Goal: Task Accomplishment & Management: Complete application form

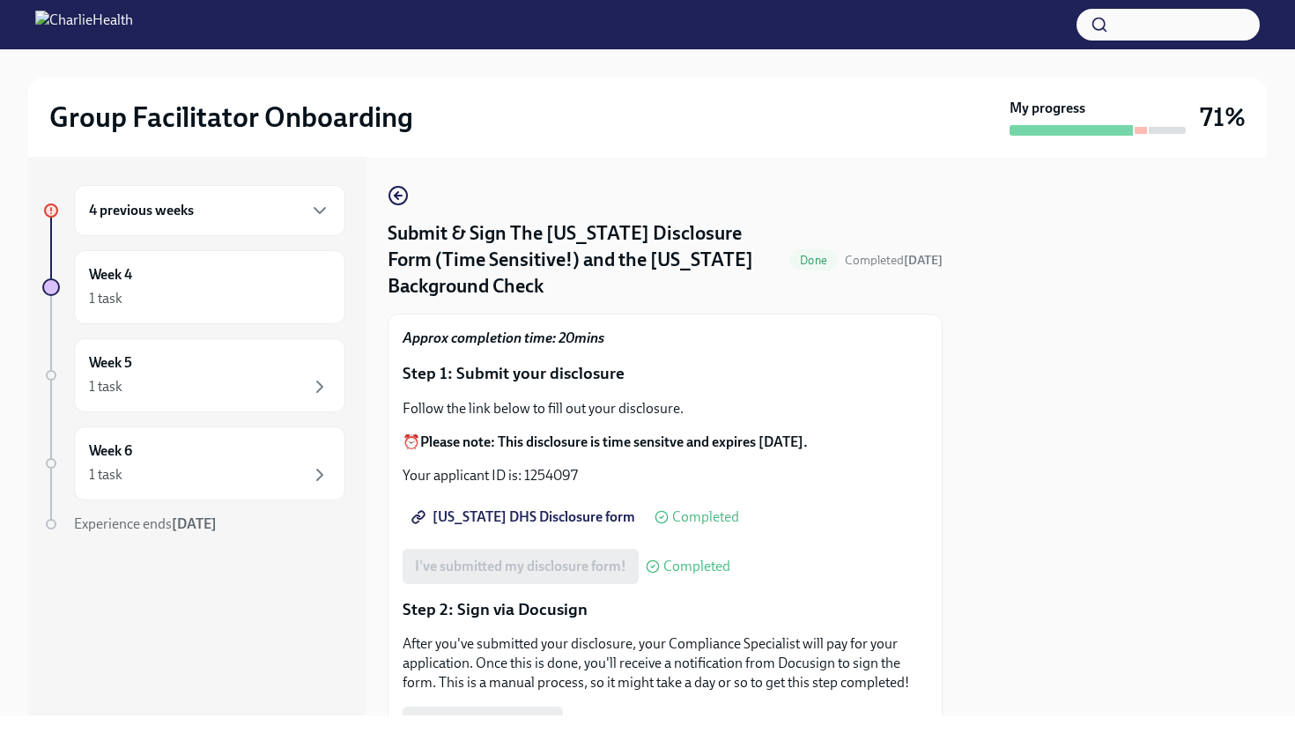
click at [291, 213] on div "4 previous weeks" at bounding box center [209, 210] width 241 height 21
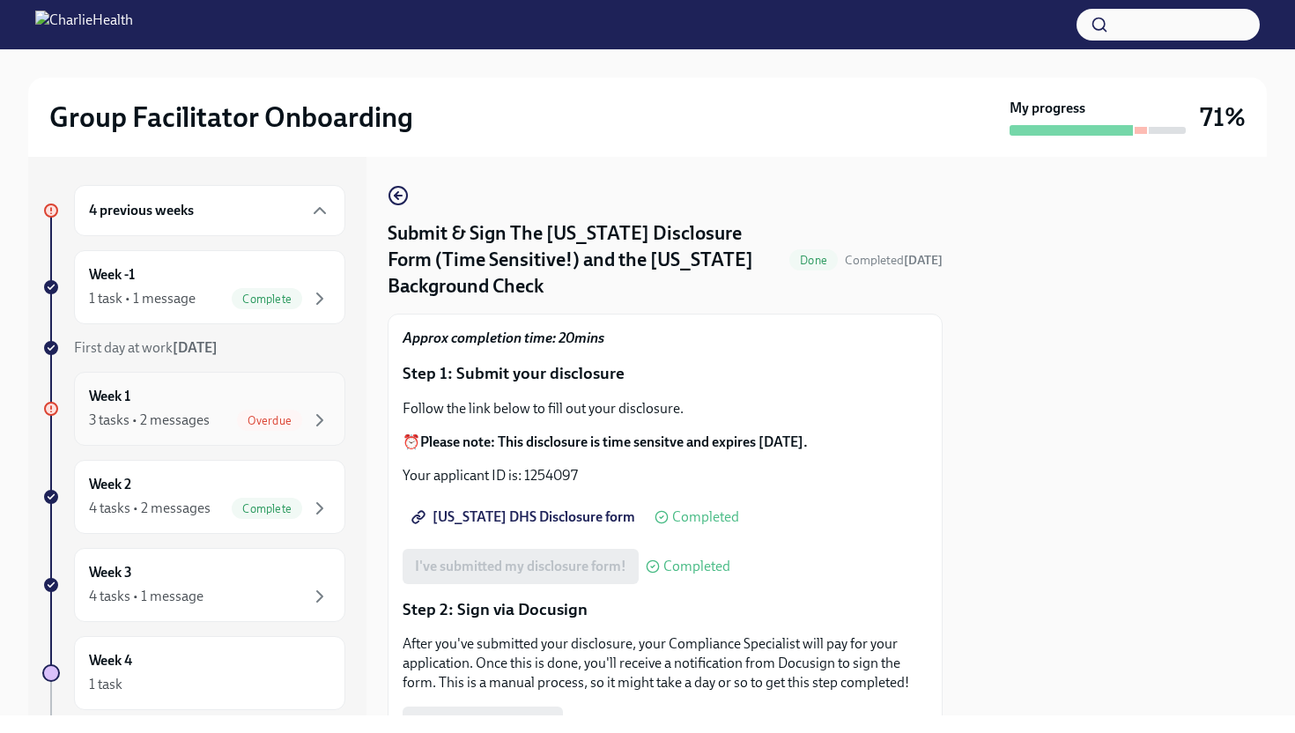
click at [245, 408] on div "Week 1 3 tasks • 2 messages Overdue" at bounding box center [209, 409] width 241 height 44
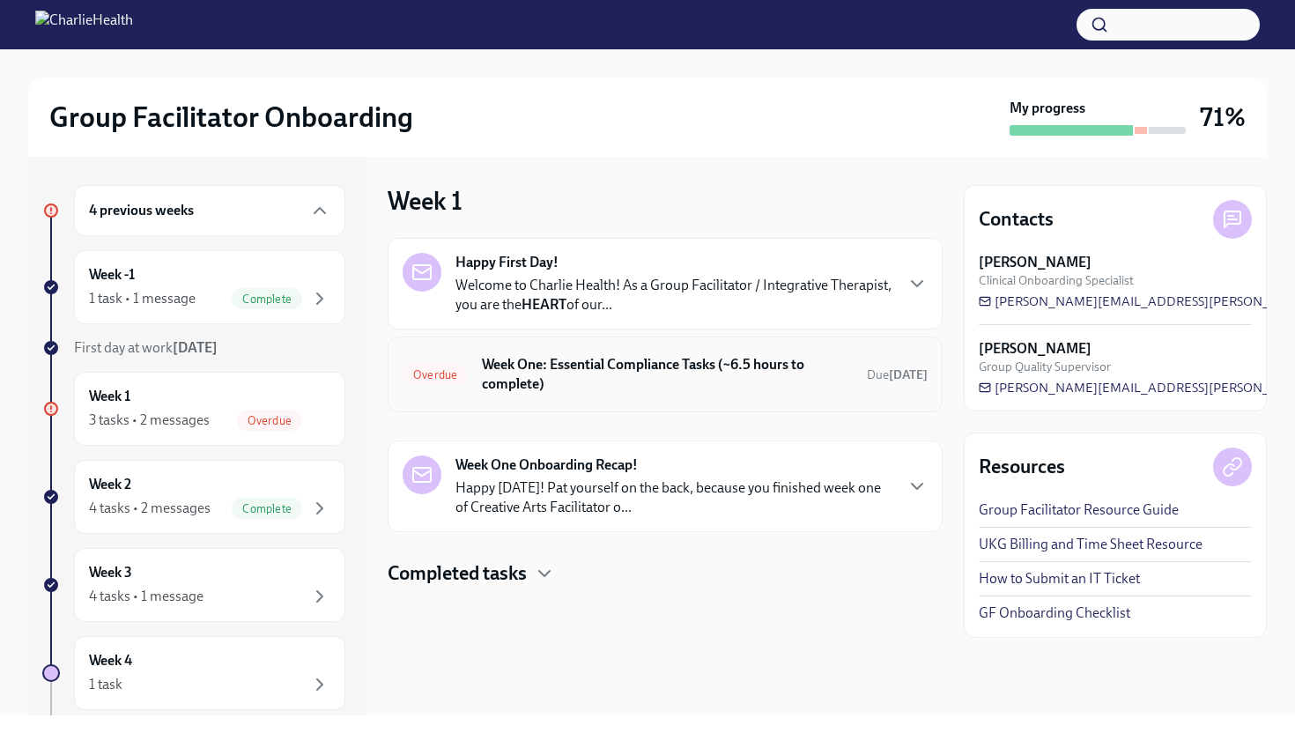
click at [702, 363] on h6 "Week One: Essential Compliance Tasks (~6.5 hours to complete)" at bounding box center [667, 374] width 371 height 39
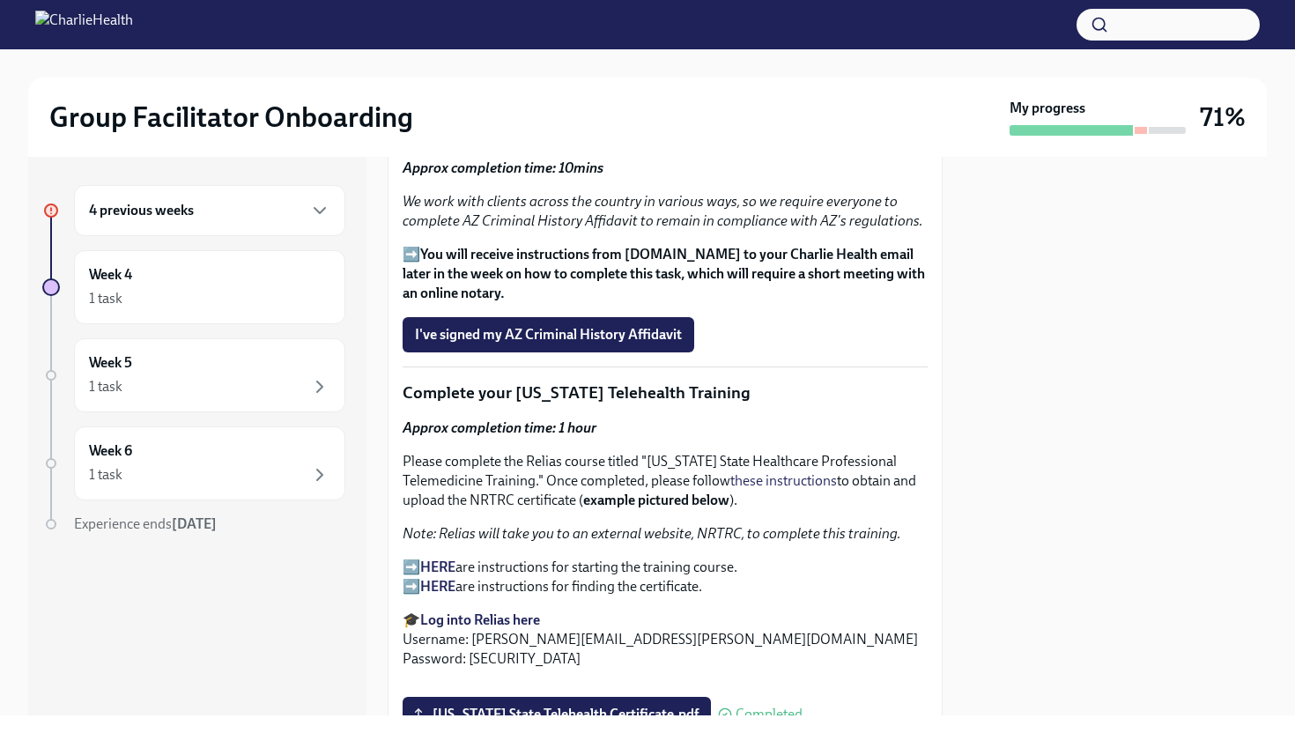
scroll to position [2297, 0]
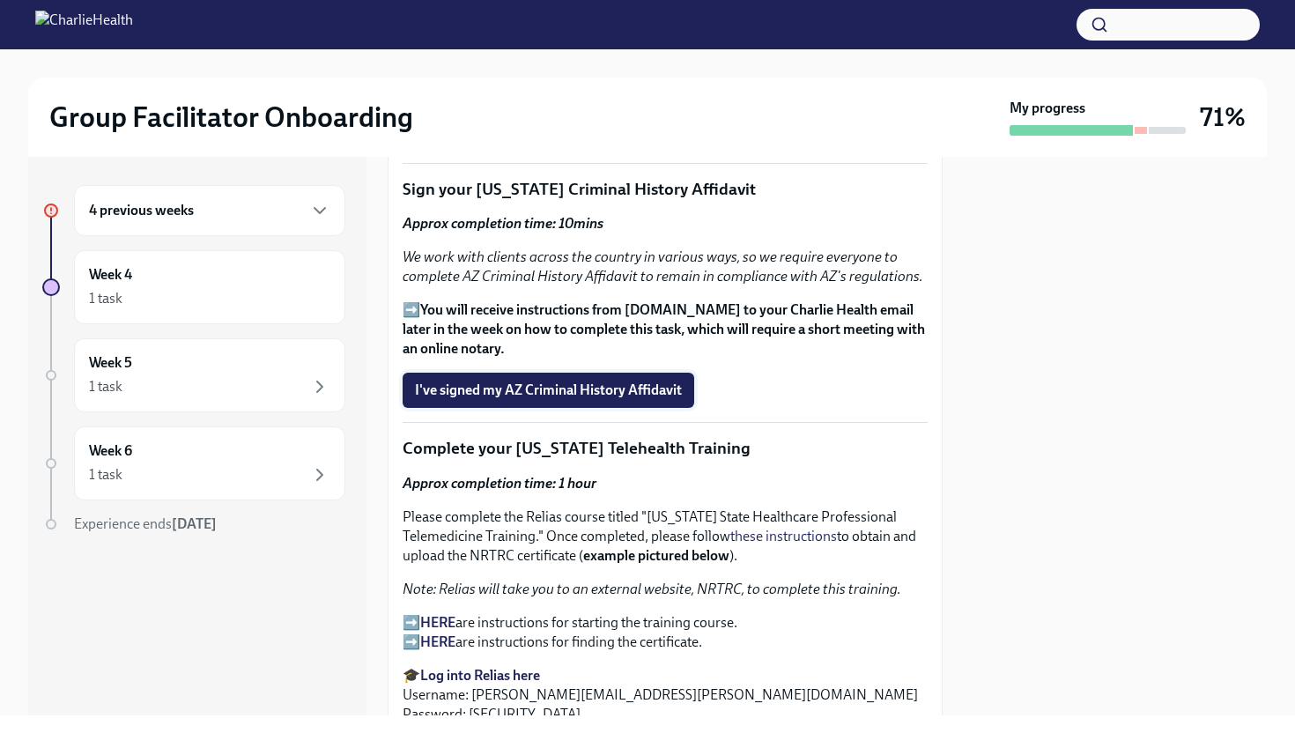
click at [663, 382] on span "I've signed my AZ Criminal History Affidavit" at bounding box center [548, 391] width 267 height 18
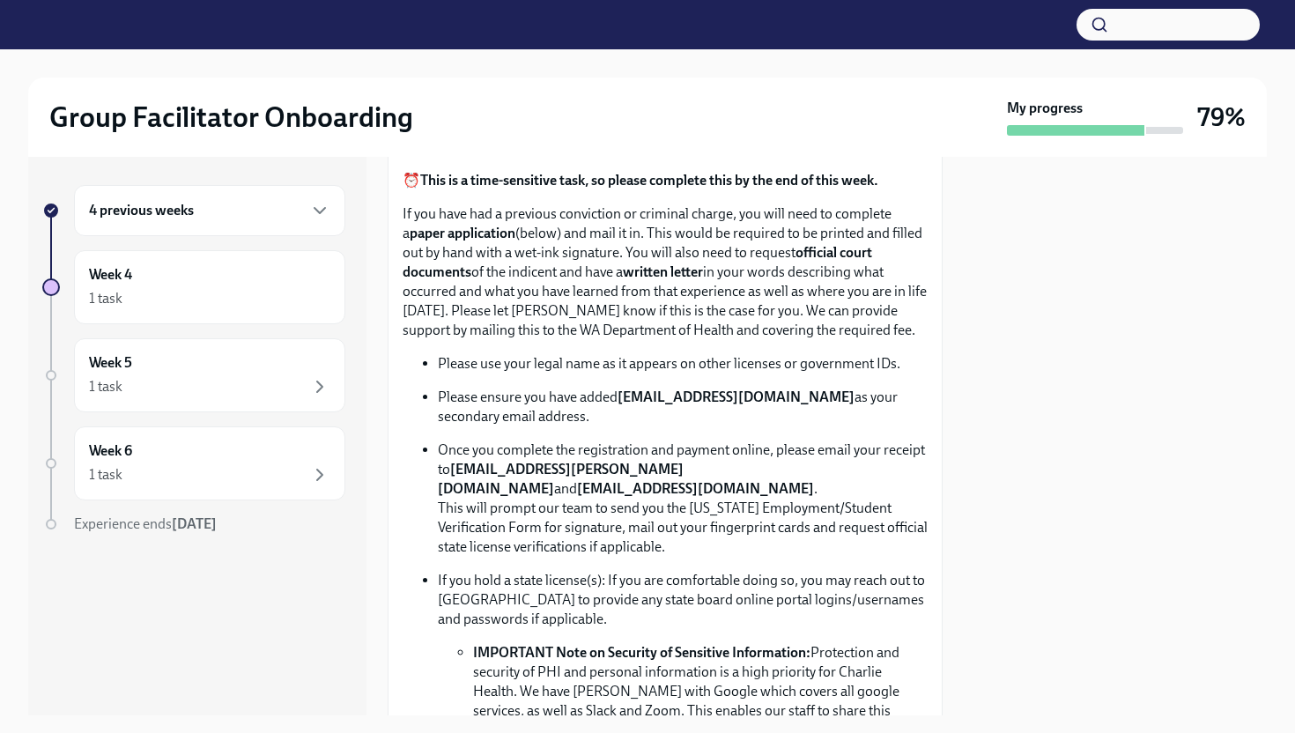
scroll to position [923, 0]
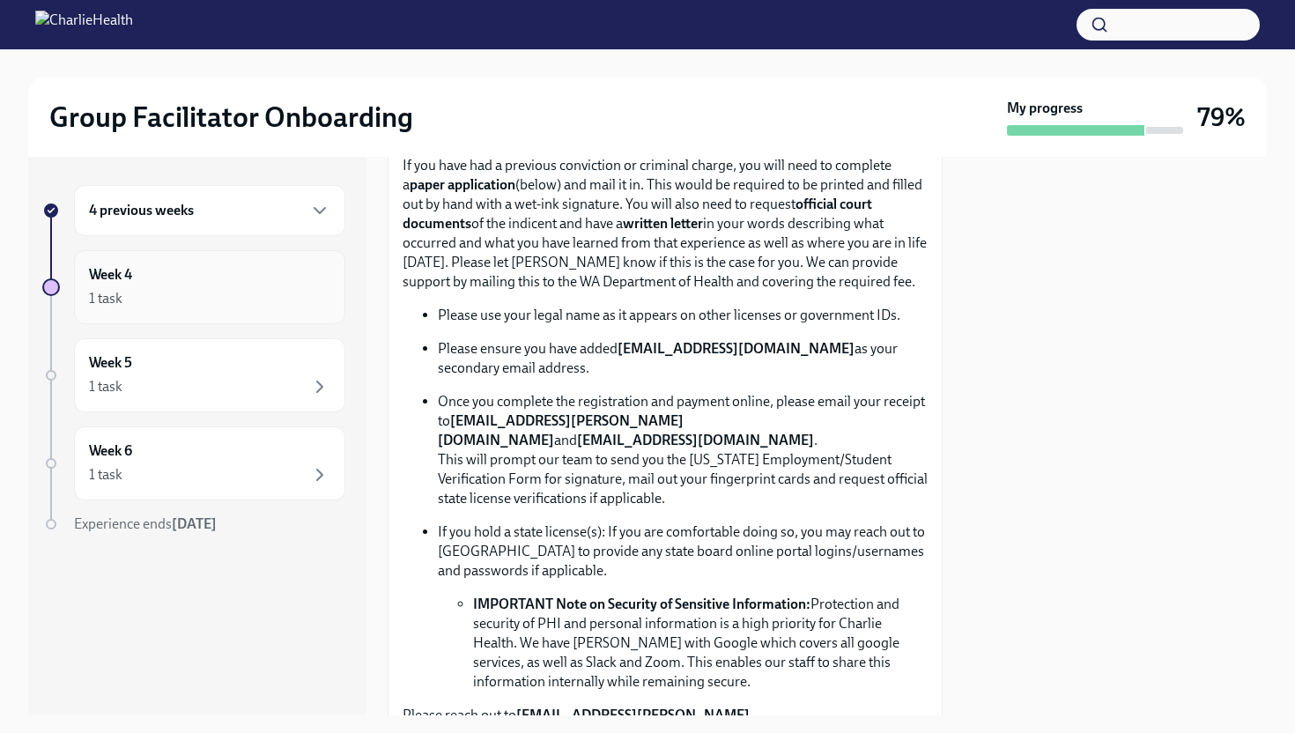
click at [304, 265] on div "Week 4 1 task" at bounding box center [209, 287] width 241 height 44
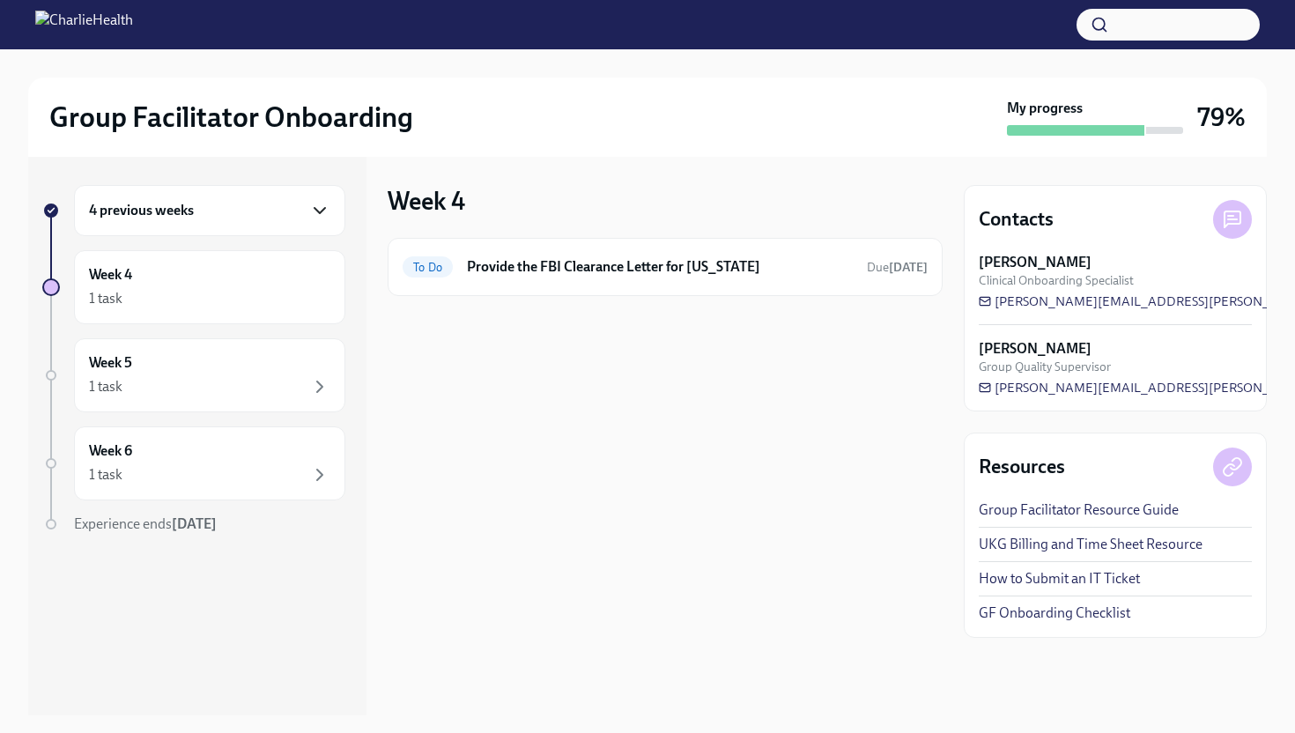
click at [323, 204] on icon "button" at bounding box center [319, 210] width 21 height 21
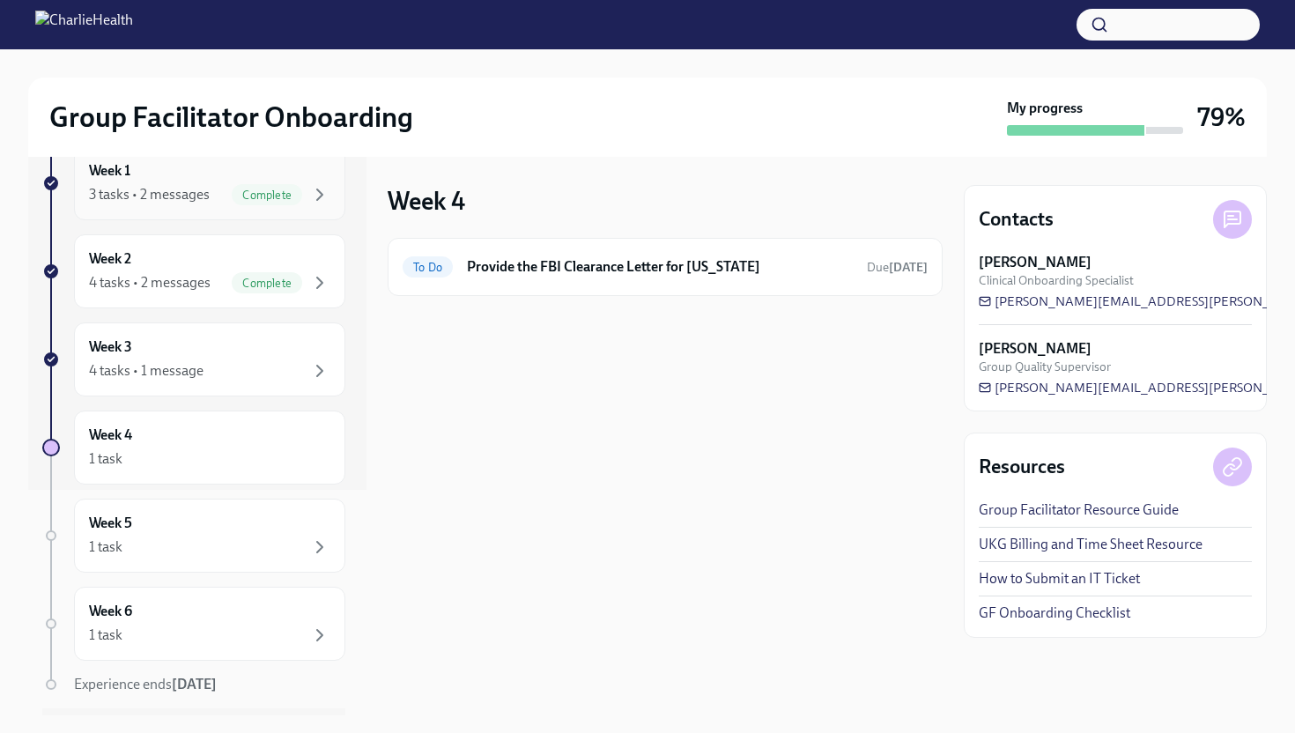
scroll to position [245, 0]
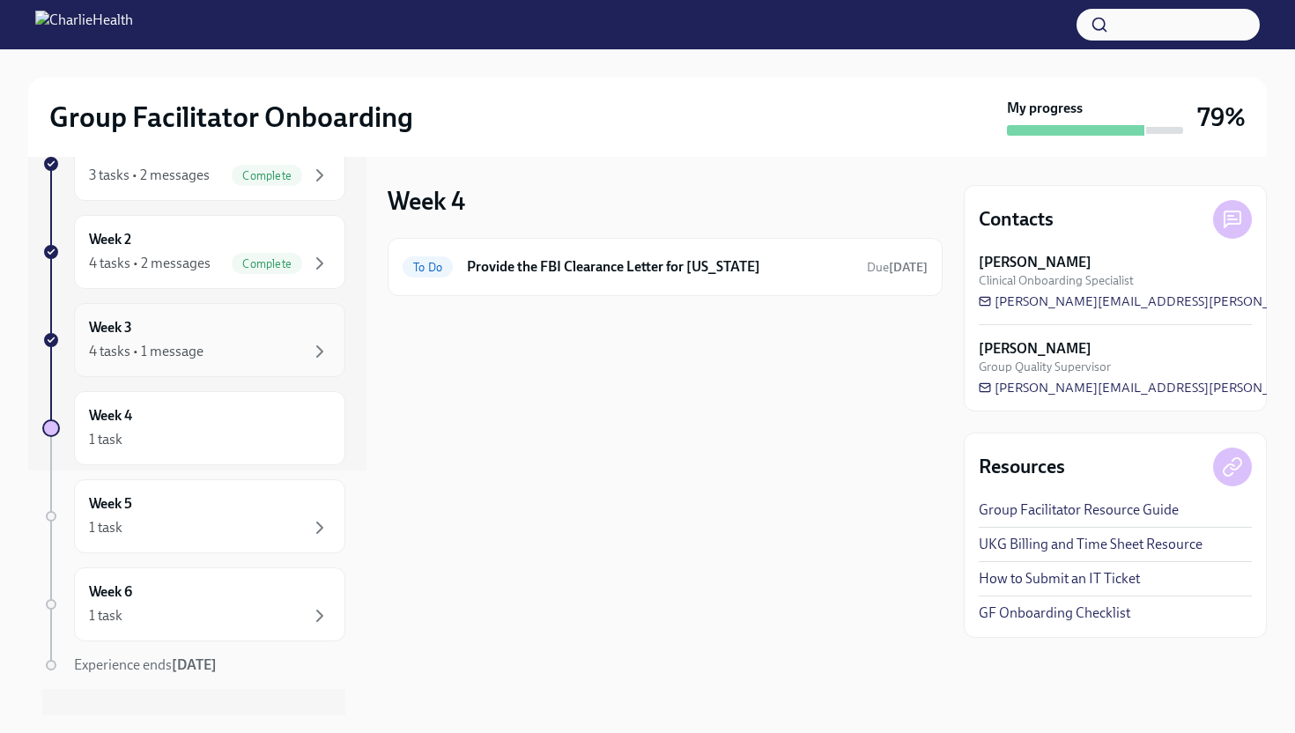
click at [298, 356] on div "4 tasks • 1 message" at bounding box center [209, 351] width 241 height 21
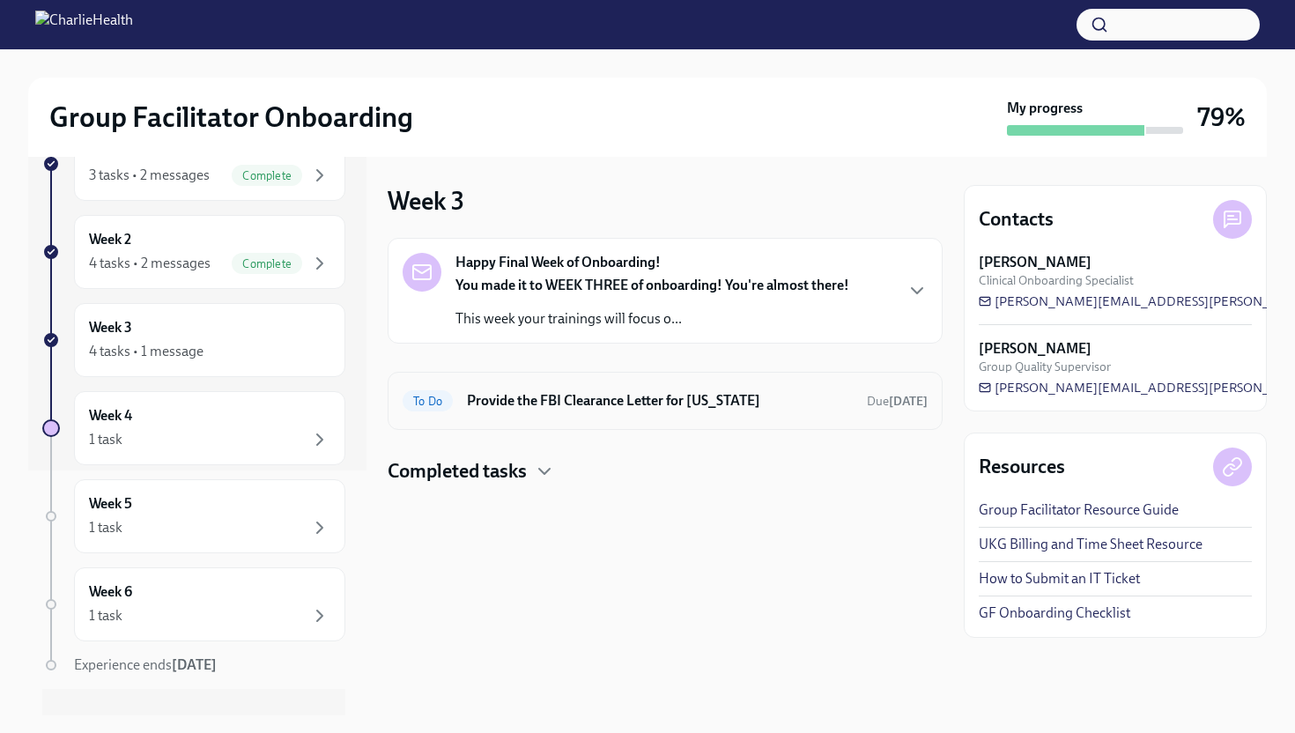
click at [537, 396] on h6 "Provide the FBI Clearance Letter for [US_STATE]" at bounding box center [660, 400] width 386 height 19
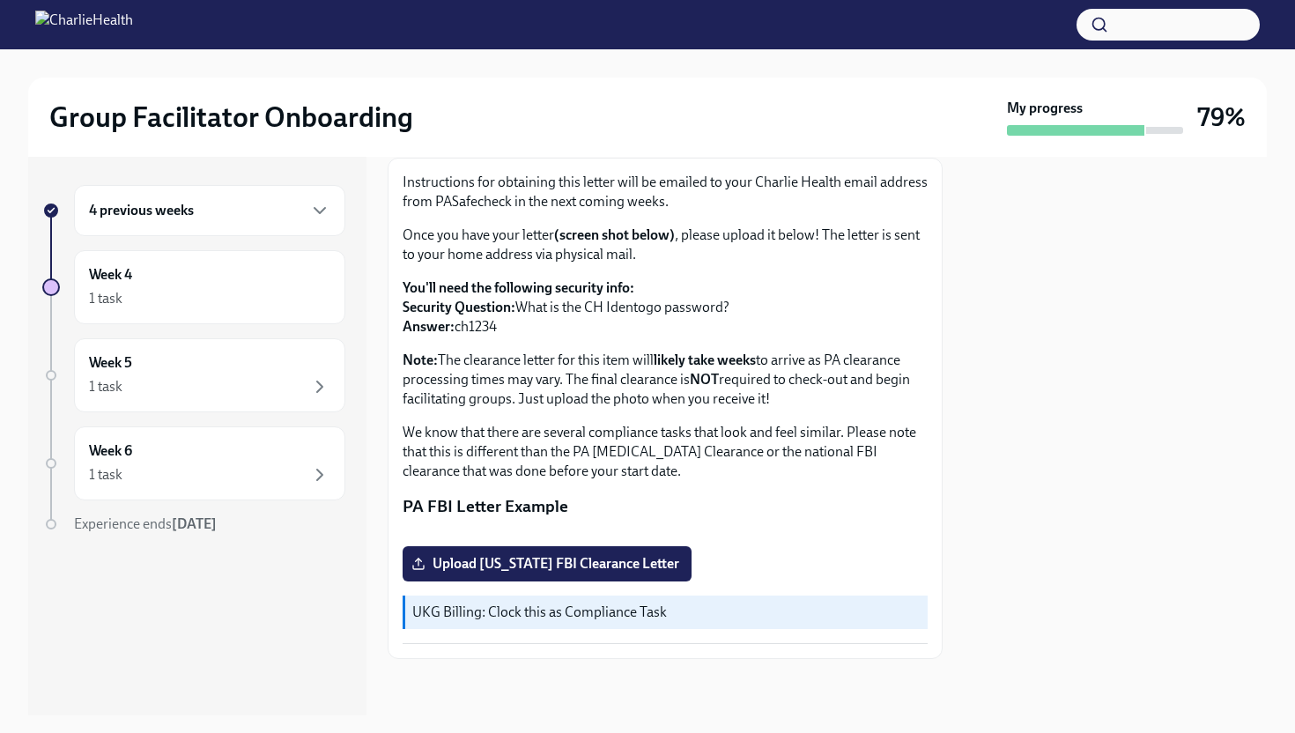
scroll to position [305, 0]
